Goal: Information Seeking & Learning: Check status

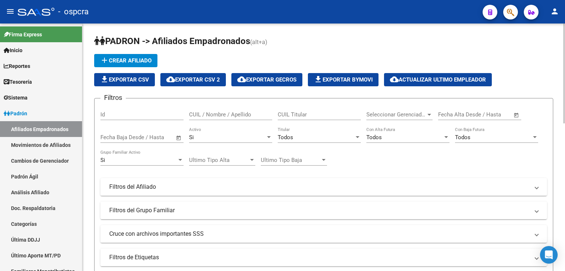
click at [214, 115] on input "CUIL / Nombre / Apellido" at bounding box center [230, 114] width 83 height 7
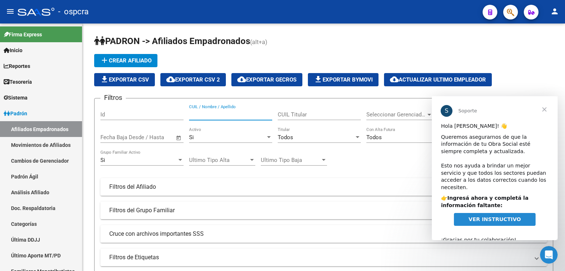
click at [491, 217] on span "VER INSTRUCTIVO" at bounding box center [494, 220] width 52 height 6
click at [547, 107] on span "Cerrar" at bounding box center [544, 109] width 26 height 26
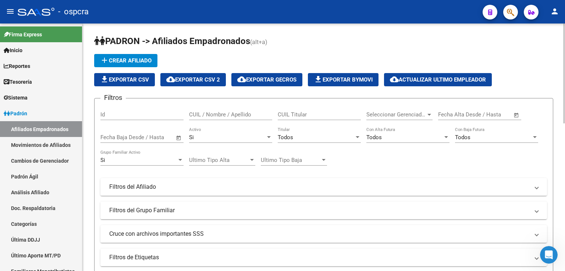
click at [200, 114] on input "CUIL / Nombre / Apellido" at bounding box center [230, 114] width 83 height 7
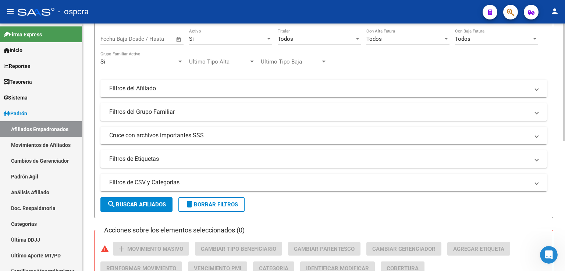
scroll to position [274, 0]
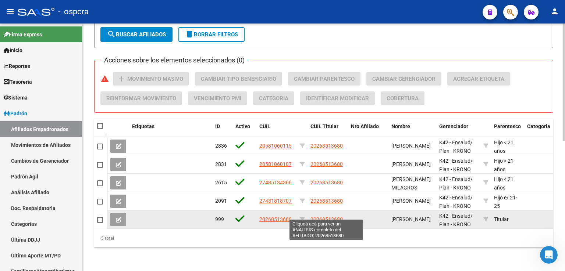
click at [336, 217] on span "20268513680" at bounding box center [326, 220] width 32 height 6
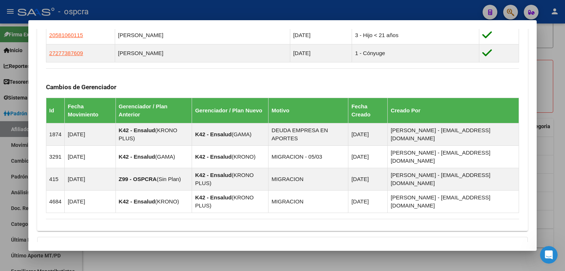
scroll to position [523, 0]
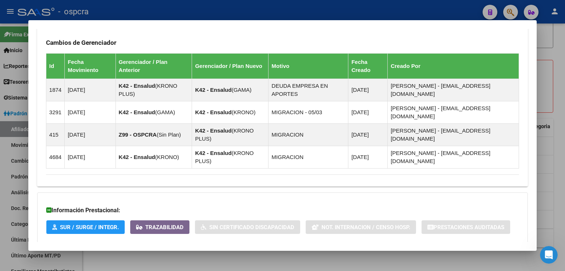
click at [190, 254] on strong "Aportes y Contribuciones del Afiliado: 20268513680" at bounding box center [120, 258] width 149 height 9
click at [189, 257] on span "Aportes y Contribuciones del Afiliado: 20268513680" at bounding box center [126, 260] width 138 height 7
click at [185, 254] on span "Aportes y Contribuciones del Afiliado: 20268513680" at bounding box center [126, 257] width 138 height 7
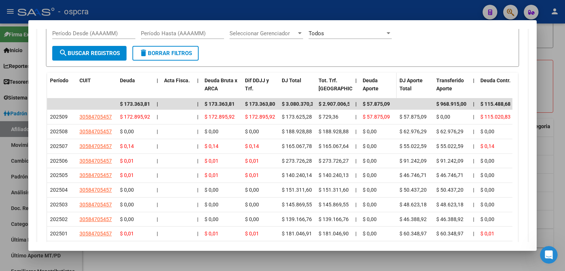
scroll to position [881, 0]
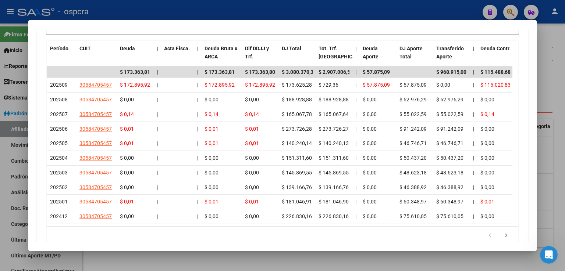
click at [557, 90] on div at bounding box center [282, 135] width 565 height 271
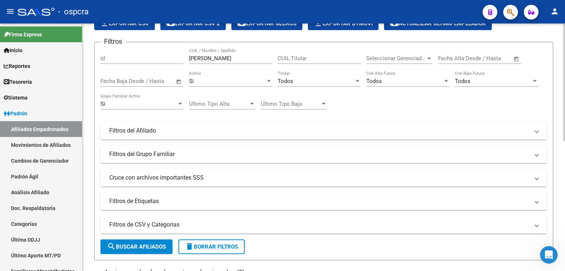
scroll to position [53, 0]
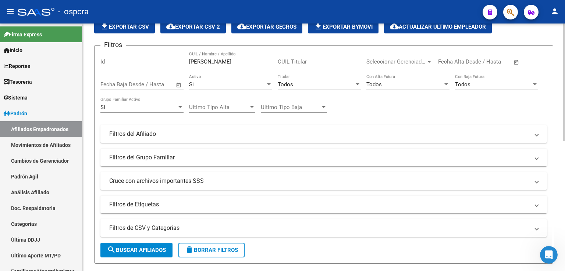
click at [220, 66] on div "[PERSON_NAME] CUIL / Nombre / Apellido" at bounding box center [230, 59] width 83 height 16
drag, startPoint x: 216, startPoint y: 61, endPoint x: 169, endPoint y: 52, distance: 48.0
click at [169, 52] on div "Filtros Id [PERSON_NAME] CUIL / Nombre / Apellido CUIL Titular Seleccionar Gere…" at bounding box center [323, 132] width 446 height 162
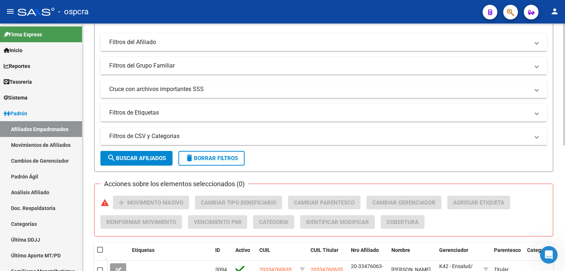
scroll to position [255, 0]
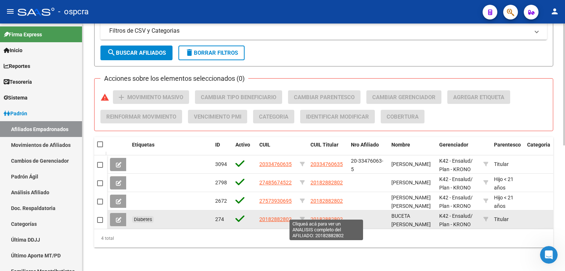
type input "buceta"
click at [317, 217] on span "20182882802" at bounding box center [326, 220] width 32 height 6
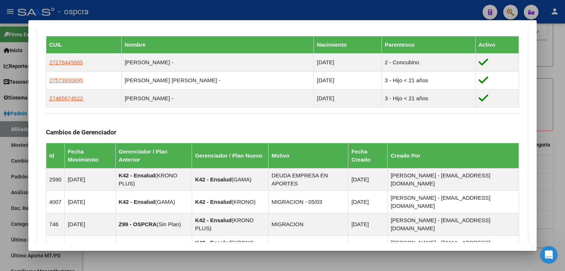
scroll to position [495, 0]
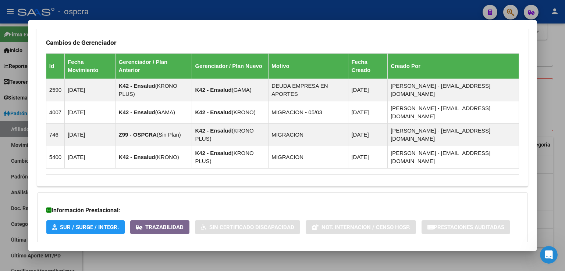
click at [172, 254] on span "Aportes y Contribuciones del Afiliado: 20182882802" at bounding box center [126, 257] width 138 height 7
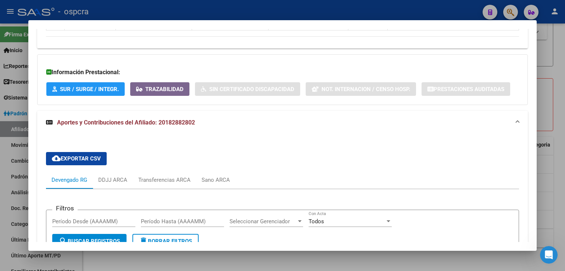
scroll to position [735, 0]
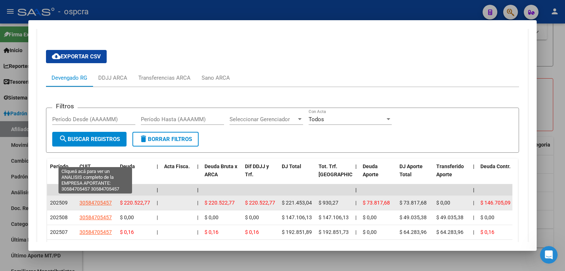
click at [95, 200] on span "30584705457" at bounding box center [95, 203] width 32 height 6
type textarea "30584705457"
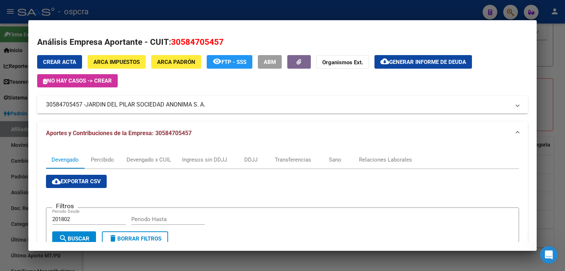
scroll to position [184, 0]
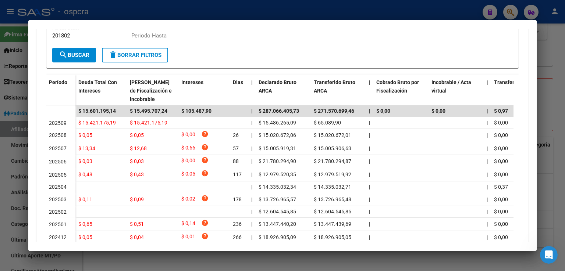
click at [558, 62] on div at bounding box center [282, 135] width 565 height 271
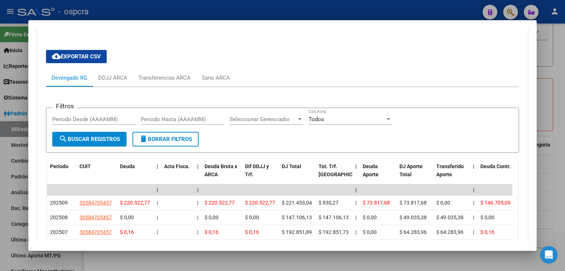
click at [557, 78] on div at bounding box center [282, 135] width 565 height 271
